Goal: Task Accomplishment & Management: Manage account settings

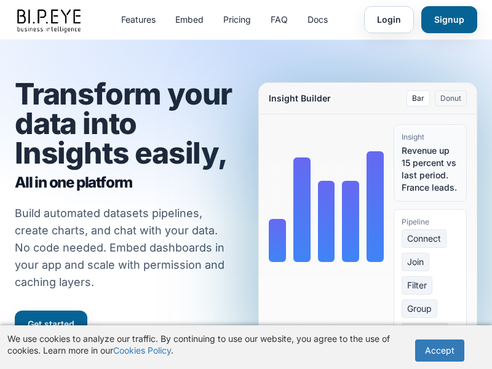
click at [389, 20] on link "Login" at bounding box center [389, 19] width 50 height 27
